Goal: Information Seeking & Learning: Check status

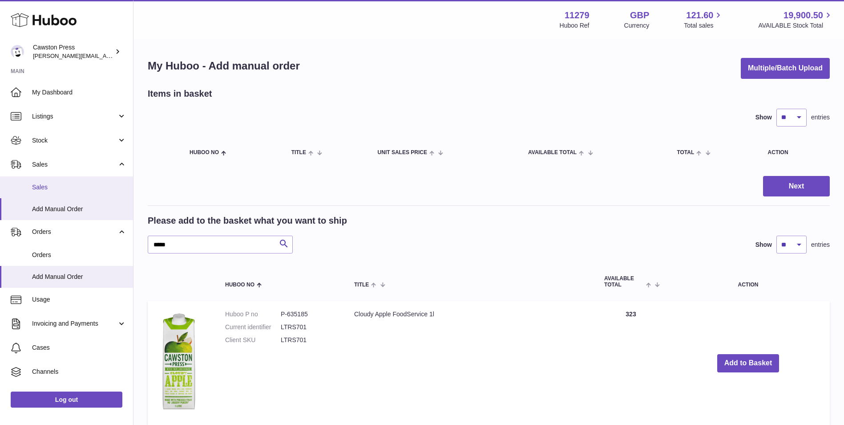
click at [51, 183] on span "Sales" at bounding box center [79, 187] width 94 height 8
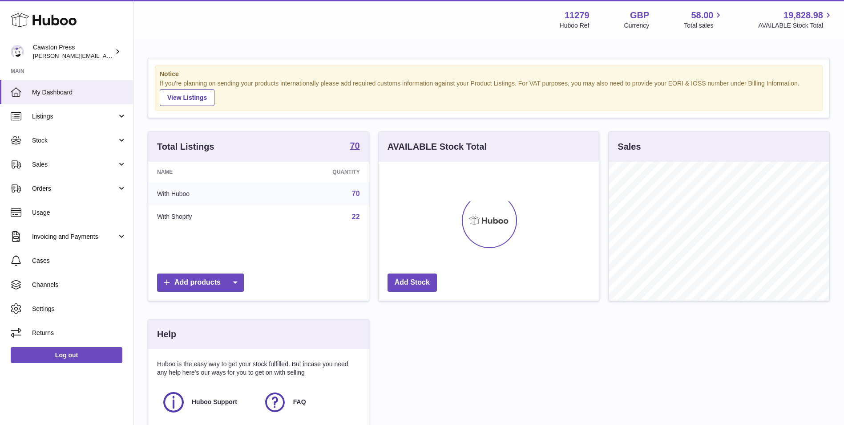
scroll to position [139, 220]
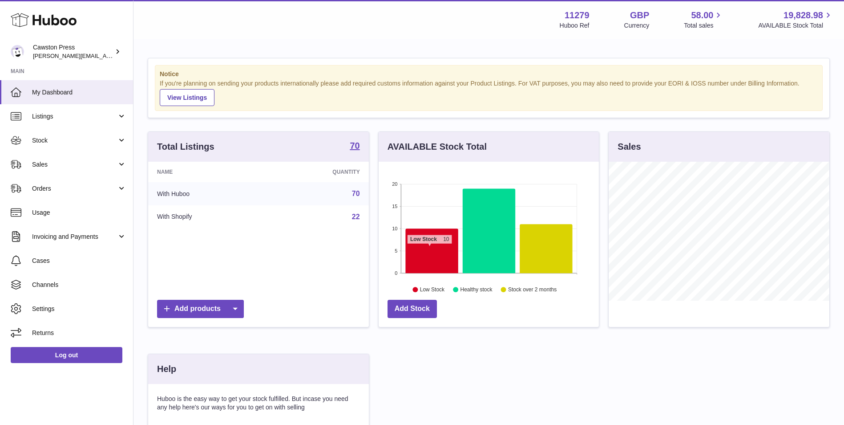
click at [429, 248] on icon at bounding box center [431, 250] width 53 height 45
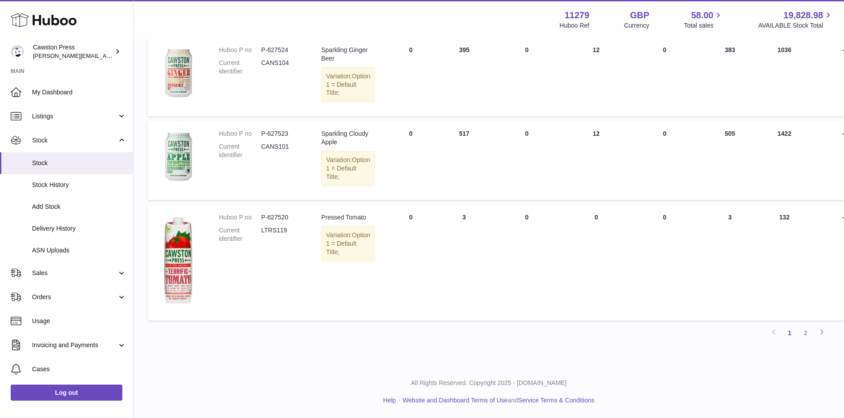
scroll to position [717, 0]
click at [806, 336] on link "2" at bounding box center [806, 333] width 16 height 16
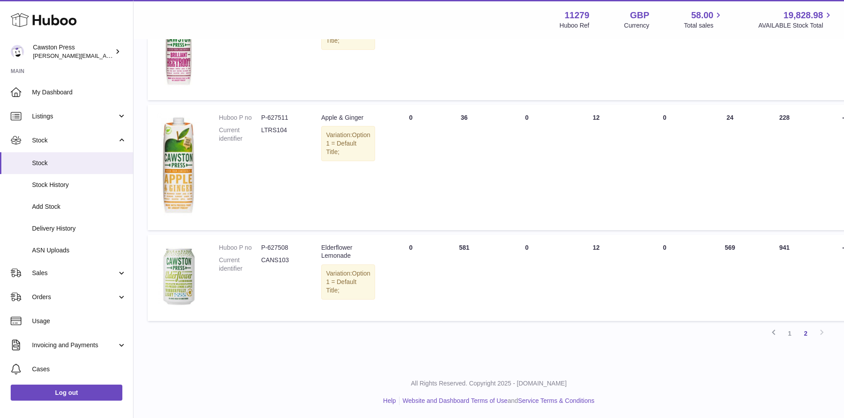
scroll to position [185, 0]
click at [792, 333] on link "1" at bounding box center [790, 333] width 16 height 16
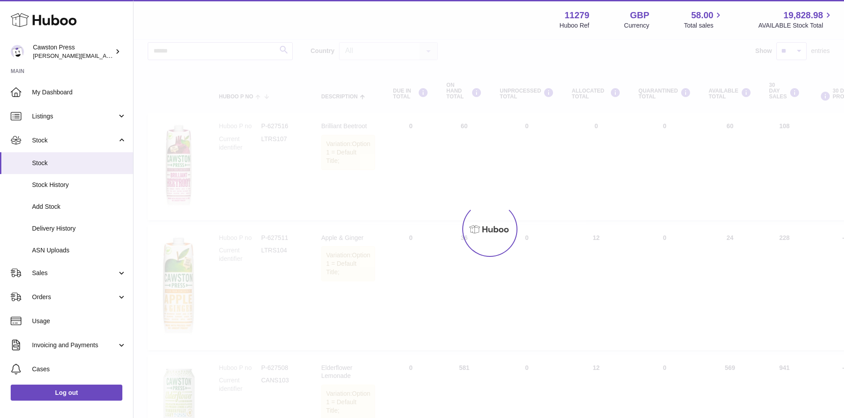
scroll to position [40, 0]
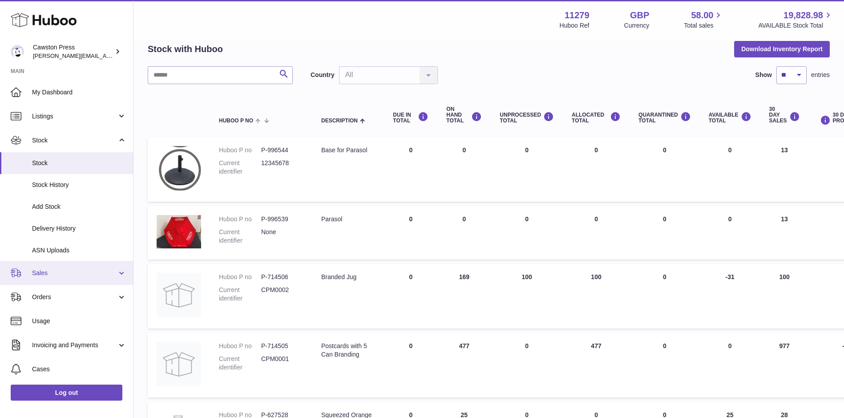
click at [52, 271] on span "Sales" at bounding box center [74, 273] width 85 height 8
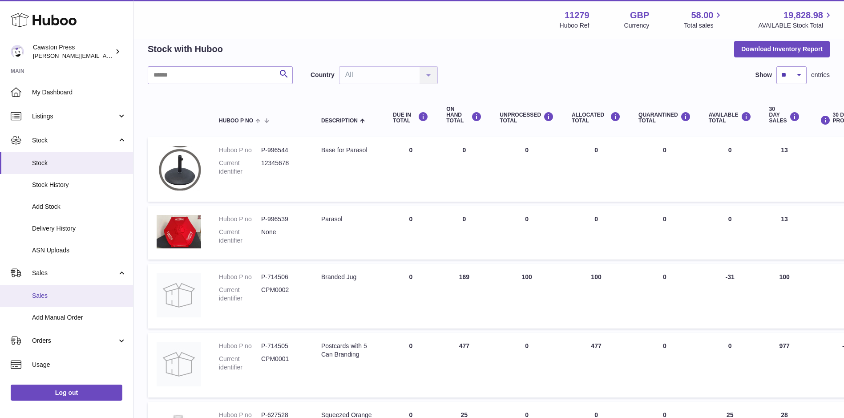
click at [53, 295] on span "Sales" at bounding box center [79, 295] width 94 height 8
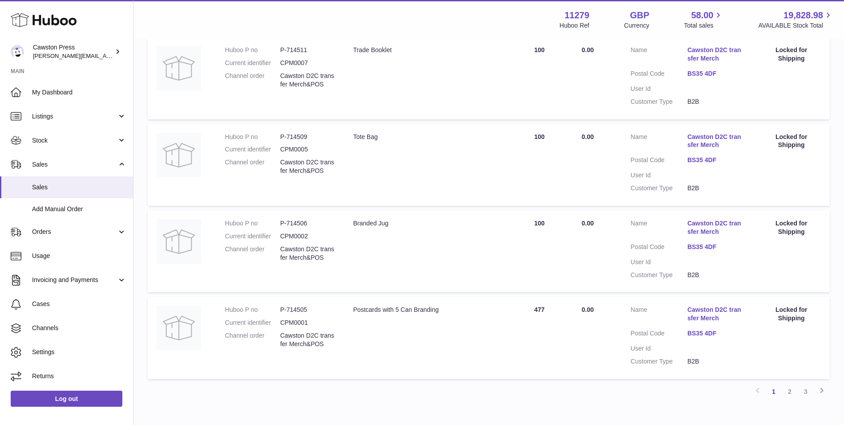
scroll to position [755, 0]
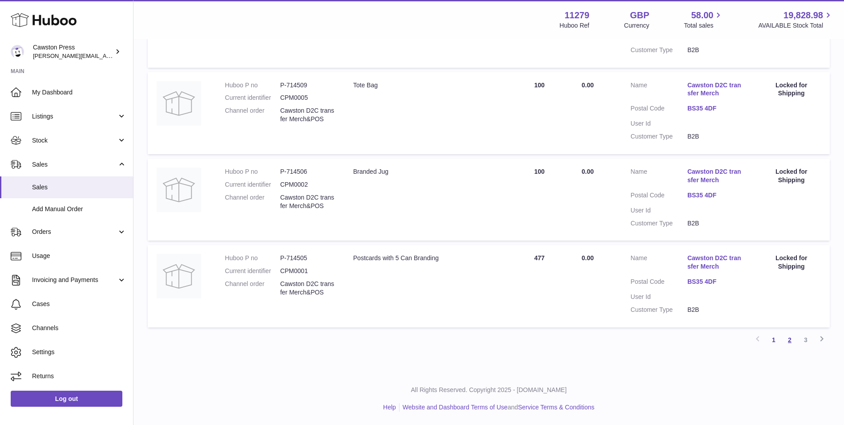
click at [790, 341] on link "2" at bounding box center [790, 340] width 16 height 16
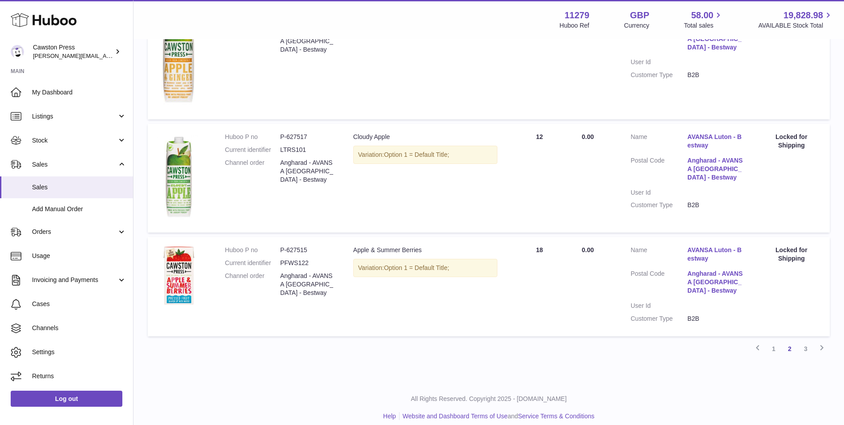
scroll to position [1028, 0]
click at [806, 341] on link "3" at bounding box center [806, 348] width 16 height 16
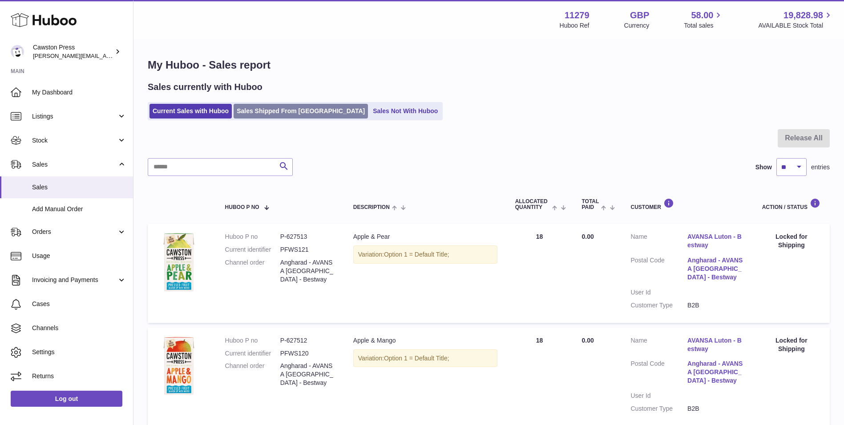
click at [272, 110] on link "Sales Shipped From [GEOGRAPHIC_DATA]" at bounding box center [301, 111] width 134 height 15
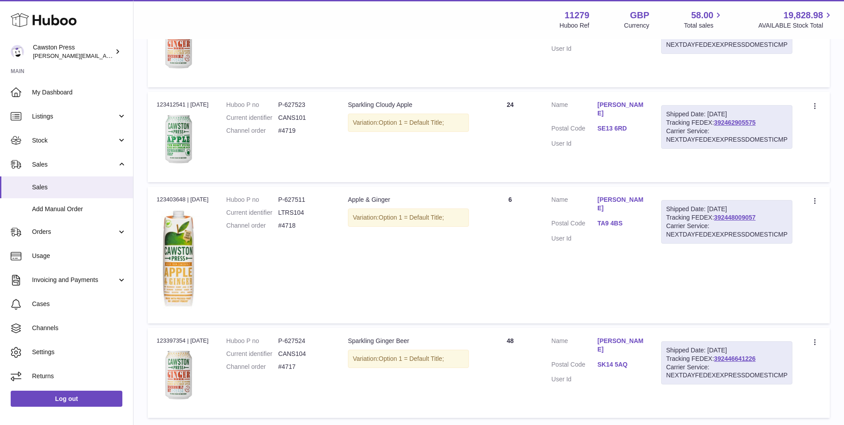
scroll to position [969, 0]
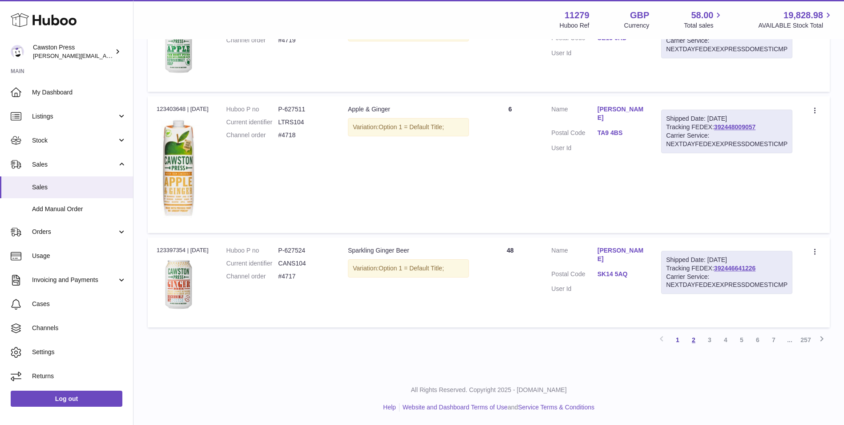
click at [691, 337] on link "2" at bounding box center [694, 340] width 16 height 16
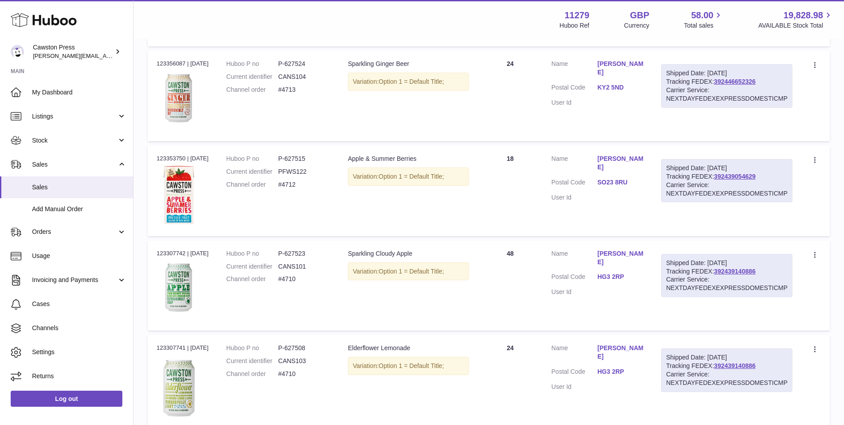
scroll to position [1077, 0]
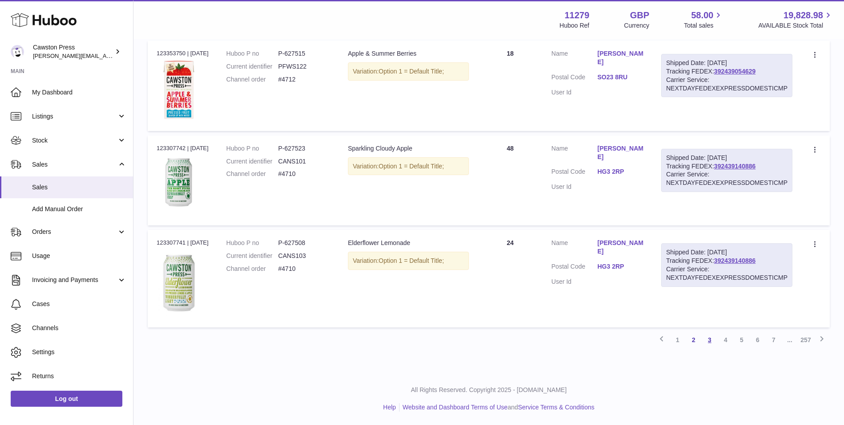
click at [714, 340] on link "3" at bounding box center [710, 340] width 16 height 16
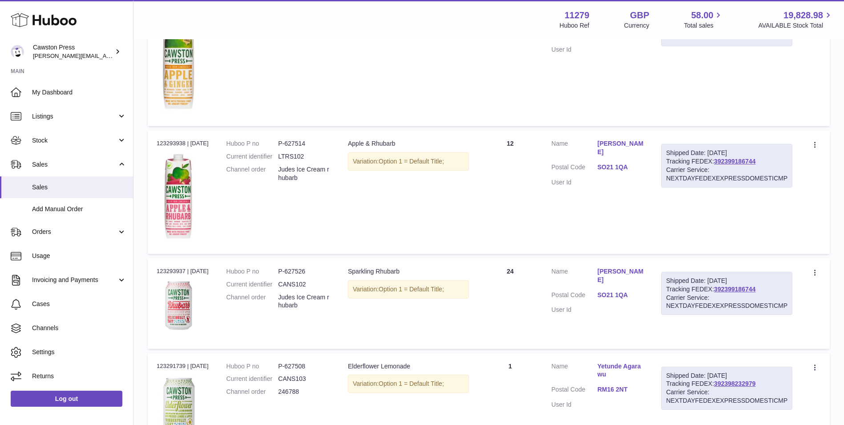
scroll to position [663, 0]
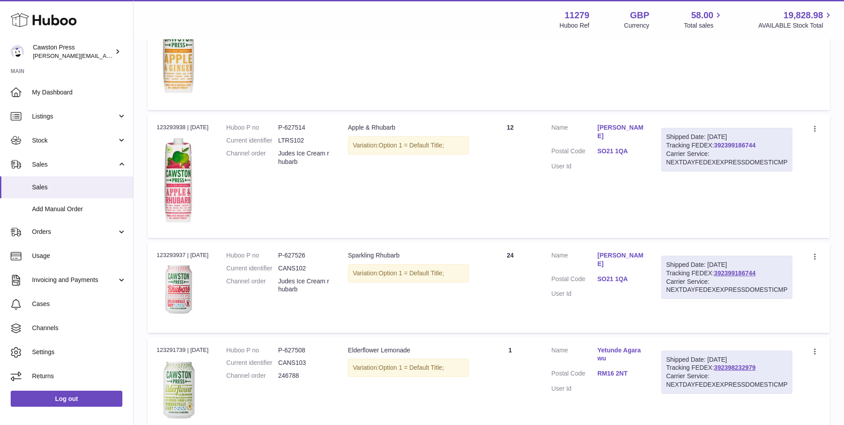
click at [736, 146] on link "392399186744" at bounding box center [734, 145] width 41 height 7
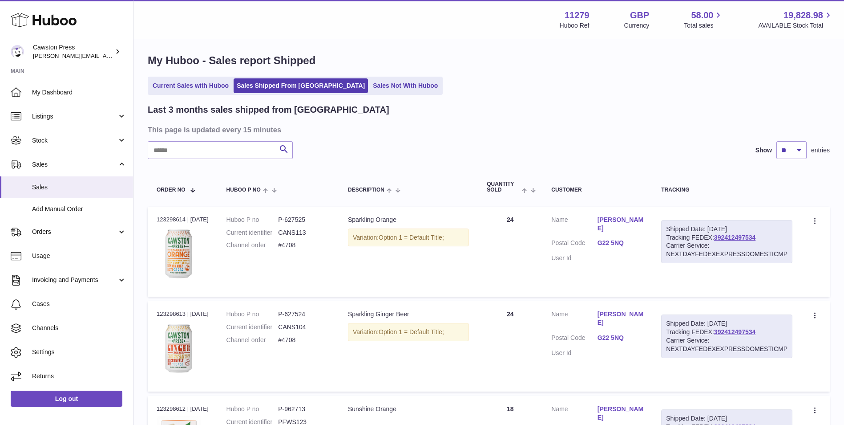
scroll to position [0, 0]
